Goal: Transaction & Acquisition: Subscribe to service/newsletter

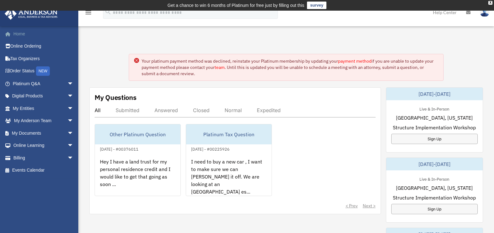
click at [20, 35] on link "Home" at bounding box center [43, 34] width 79 height 13
click at [89, 13] on icon "menu" at bounding box center [89, 13] width 8 height 8
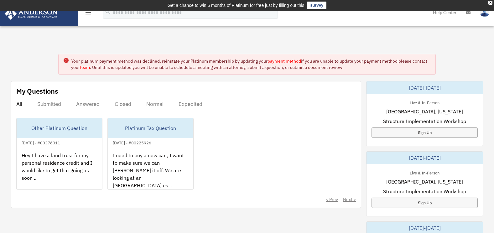
click at [89, 13] on icon "menu" at bounding box center [89, 13] width 8 height 8
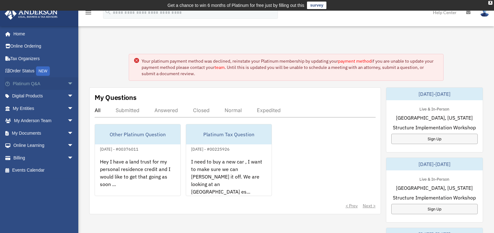
click at [67, 85] on span "arrow_drop_down" at bounding box center [73, 83] width 13 height 13
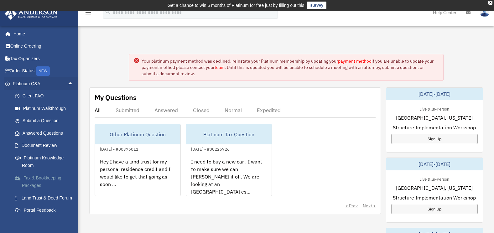
click at [47, 178] on link "Tax & Bookkeeping Packages" at bounding box center [46, 182] width 74 height 20
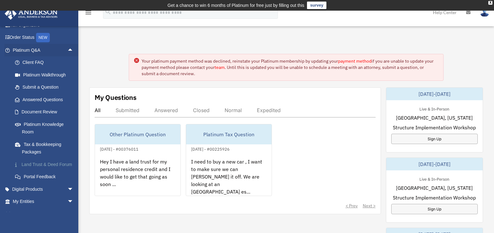
scroll to position [65, 0]
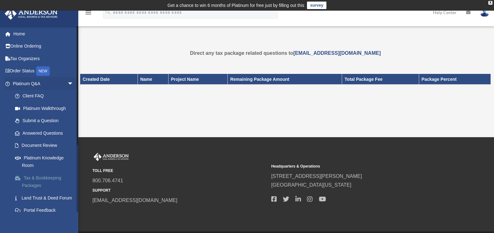
click at [58, 180] on link "Tax & Bookkeeping Packages" at bounding box center [46, 182] width 74 height 20
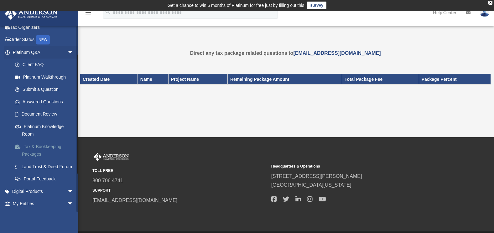
scroll to position [63, 0]
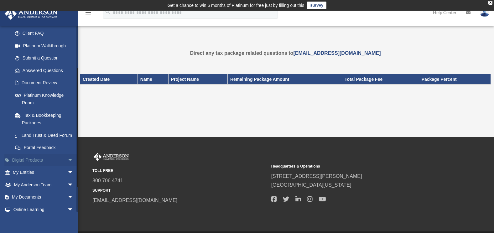
click at [60, 166] on link "Digital Products arrow_drop_down" at bounding box center [43, 160] width 79 height 13
click at [67, 167] on span "arrow_drop_down" at bounding box center [73, 160] width 13 height 13
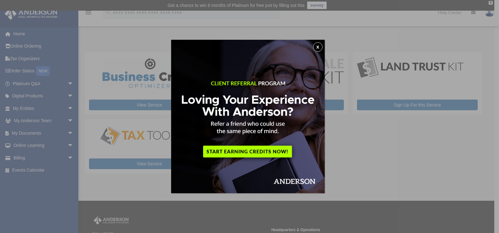
click at [319, 47] on button "x" at bounding box center [317, 46] width 9 height 9
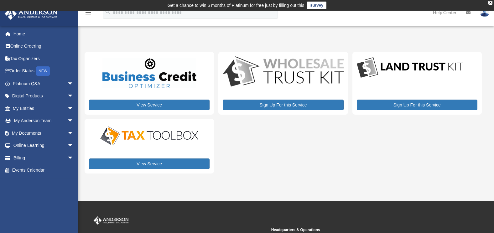
click at [278, 85] on img at bounding box center [283, 72] width 121 height 32
click at [278, 99] on div "Sign Up For this Service" at bounding box center [282, 83] width 129 height 63
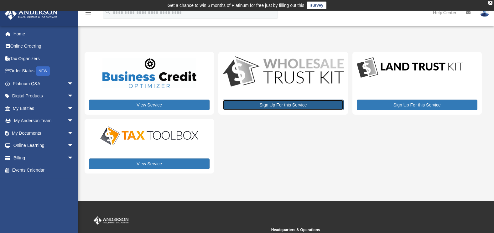
click at [279, 104] on link "Sign Up For this Service" at bounding box center [283, 105] width 121 height 11
